Goal: Book appointment/travel/reservation

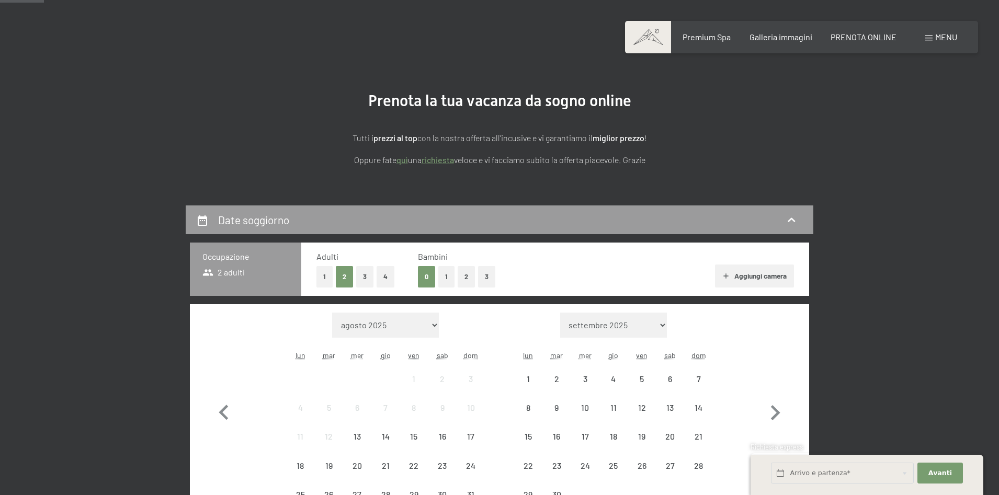
scroll to position [157, 0]
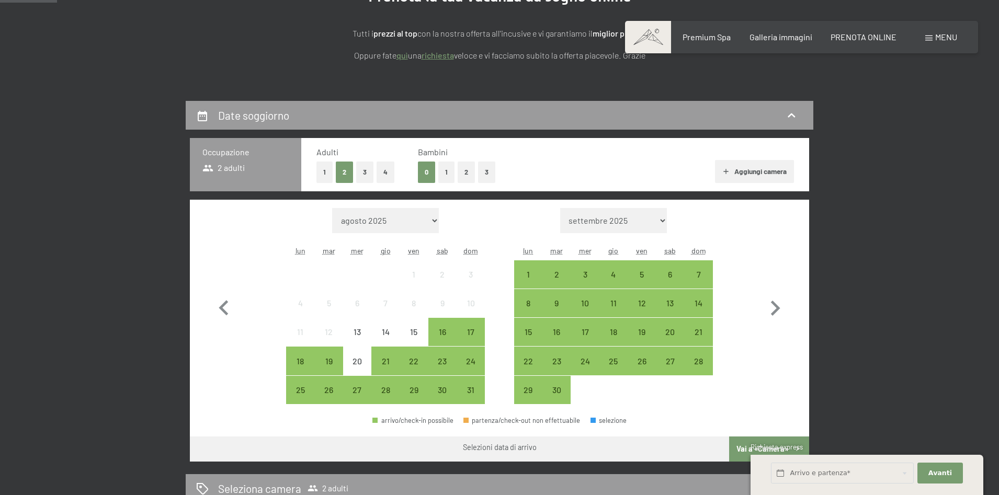
click at [421, 222] on select "agosto 2025 settembre 2025 ottobre 2025 novembre 2025 dicembre 2025 gennaio 202…" at bounding box center [385, 220] width 107 height 25
click at [344, 208] on select "agosto 2025 settembre 2025 ottobre 2025 novembre 2025 dicembre 2025 gennaio 202…" at bounding box center [385, 220] width 107 height 25
click at [380, 332] on div "14" at bounding box center [385, 341] width 26 height 26
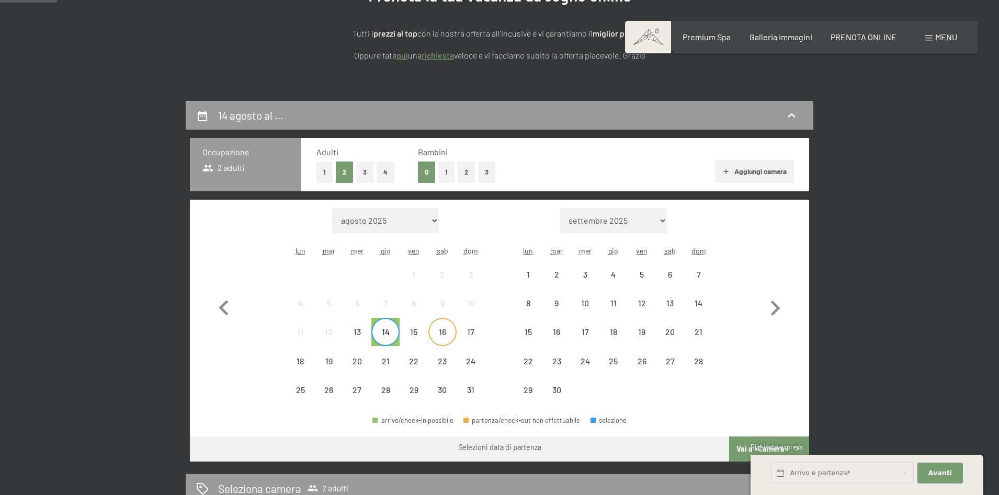
click at [438, 332] on div "16" at bounding box center [442, 341] width 26 height 26
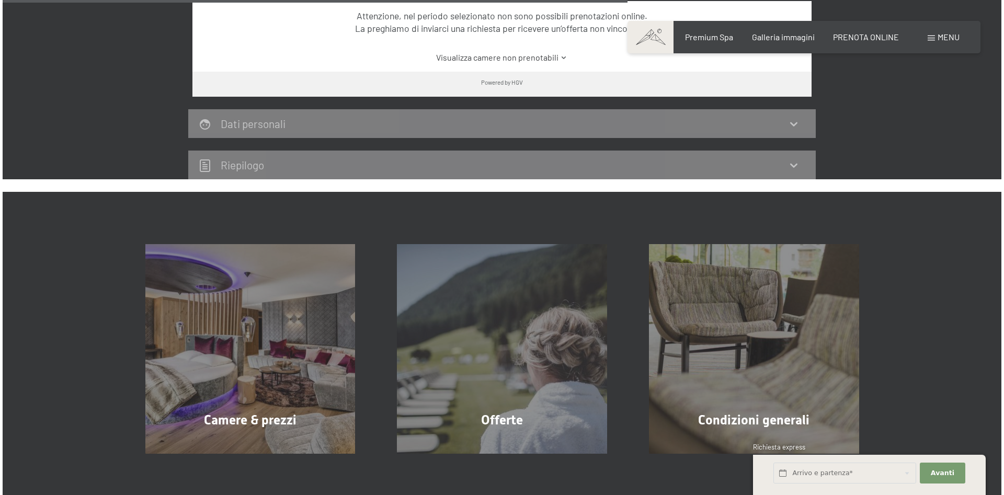
scroll to position [889, 0]
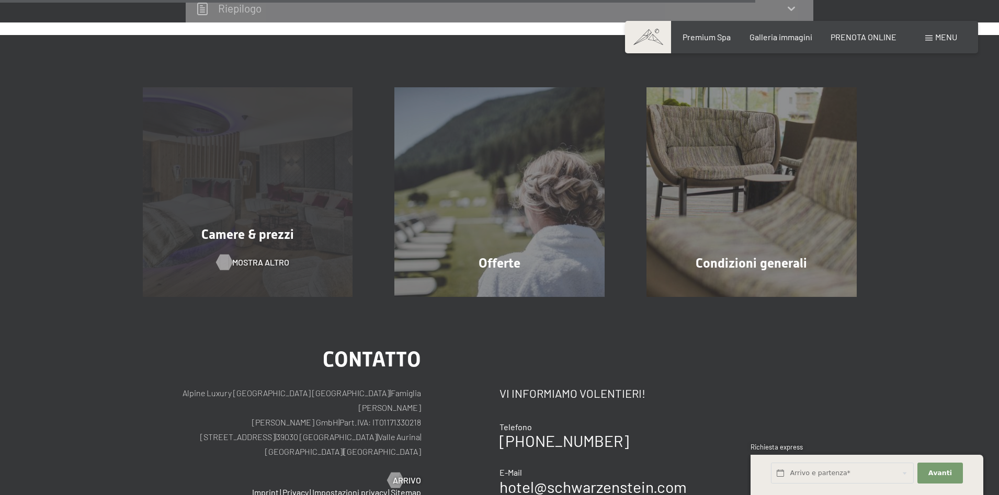
click at [231, 255] on div "Camere & prezzi mostra altro" at bounding box center [248, 192] width 252 height 210
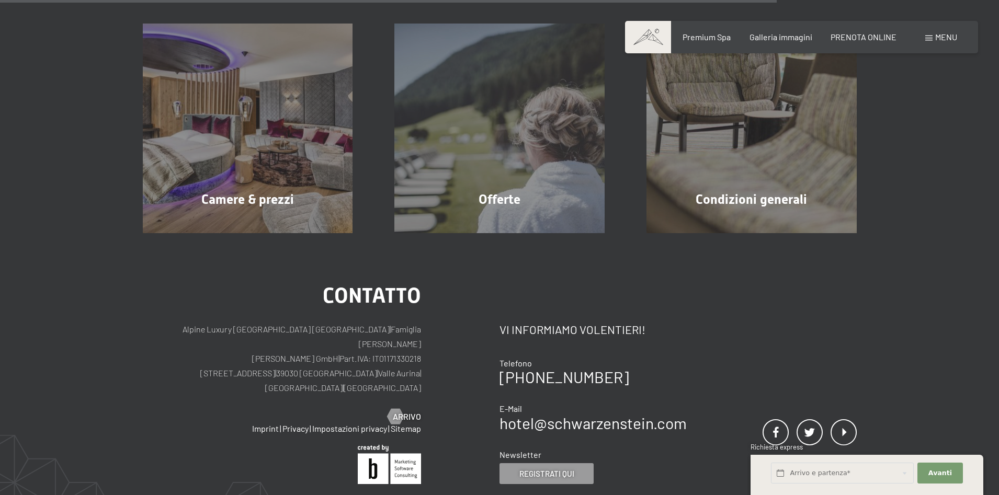
scroll to position [914, 0]
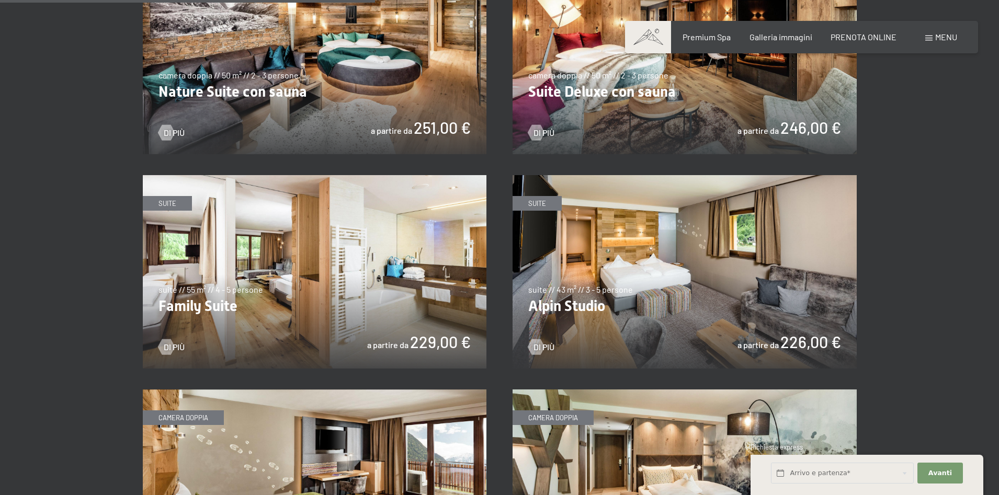
scroll to position [1308, 0]
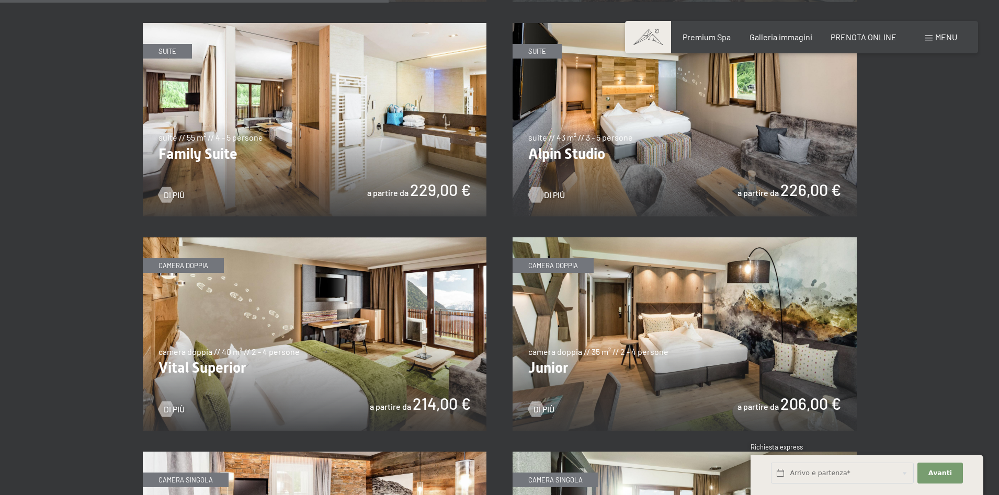
click at [559, 194] on span "Di più" at bounding box center [554, 195] width 21 height 12
